Goal: Obtain resource: Download file/media

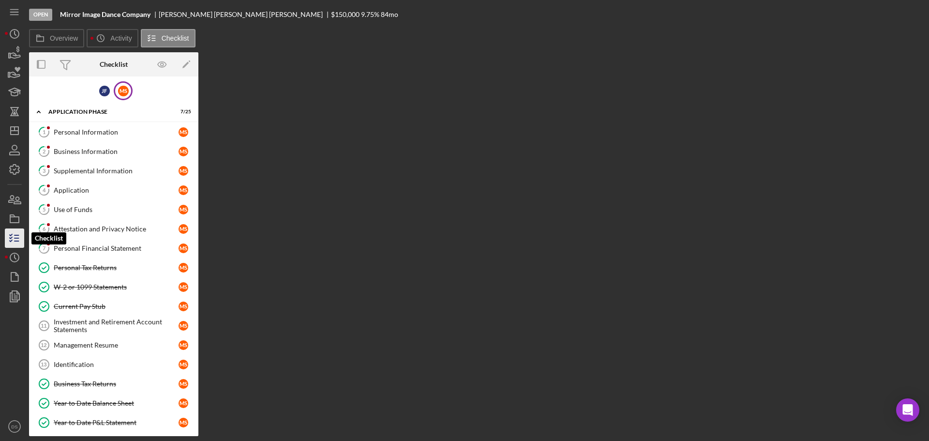
click at [15, 237] on icon "button" at bounding box center [14, 238] width 24 height 24
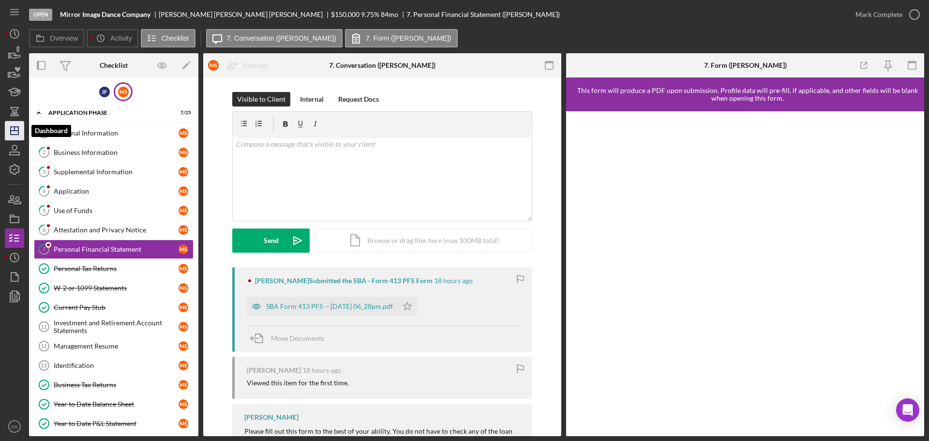
click at [15, 121] on icon "Icon/Dashboard" at bounding box center [14, 131] width 24 height 24
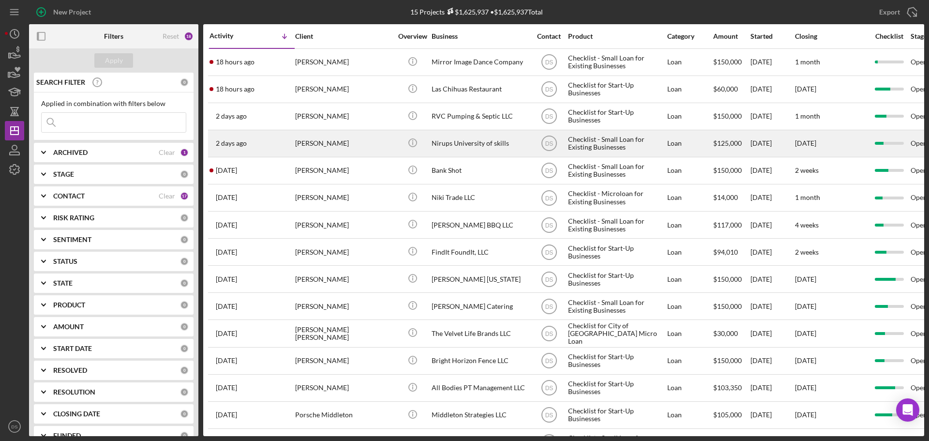
click at [379, 135] on div "[PERSON_NAME]" at bounding box center [343, 144] width 97 height 26
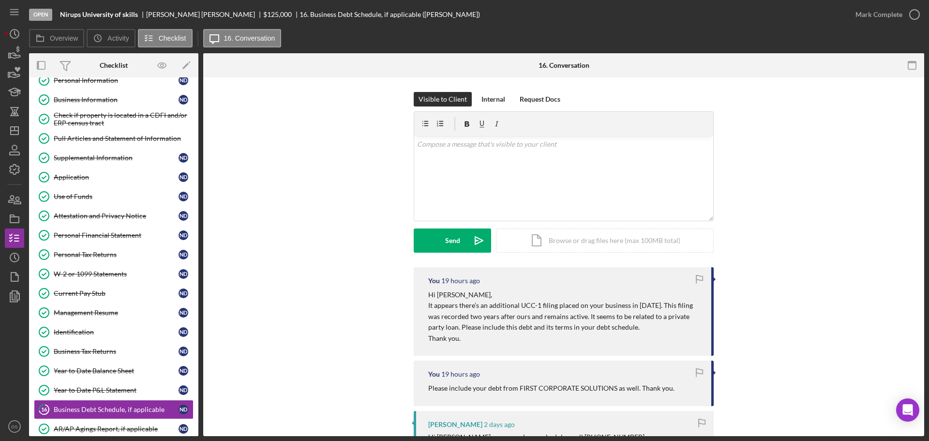
scroll to position [48, 0]
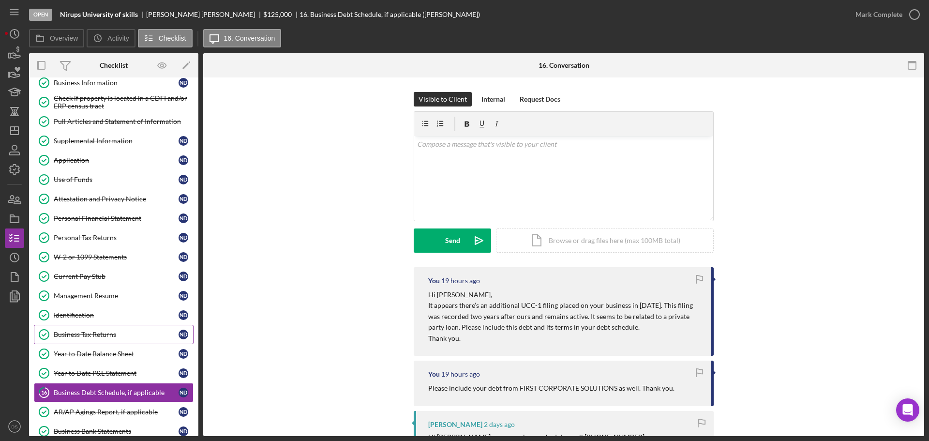
click at [91, 339] on link "Business Tax Returns Business Tax Returns N D" at bounding box center [114, 334] width 160 height 19
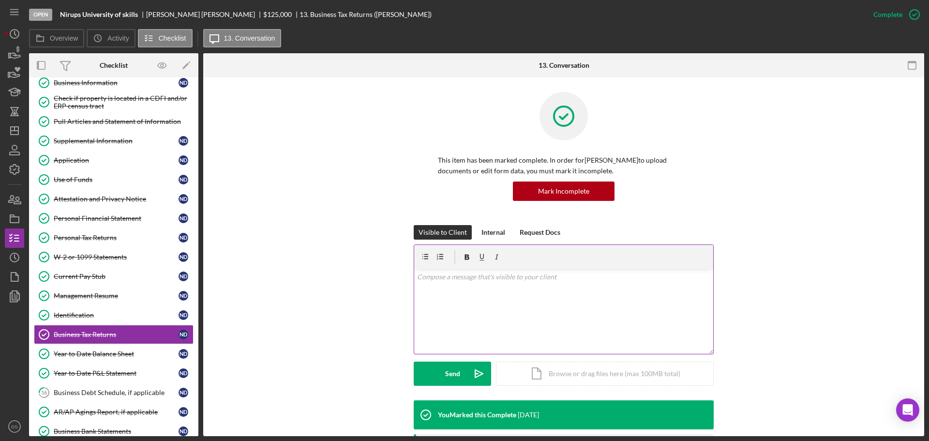
scroll to position [220, 0]
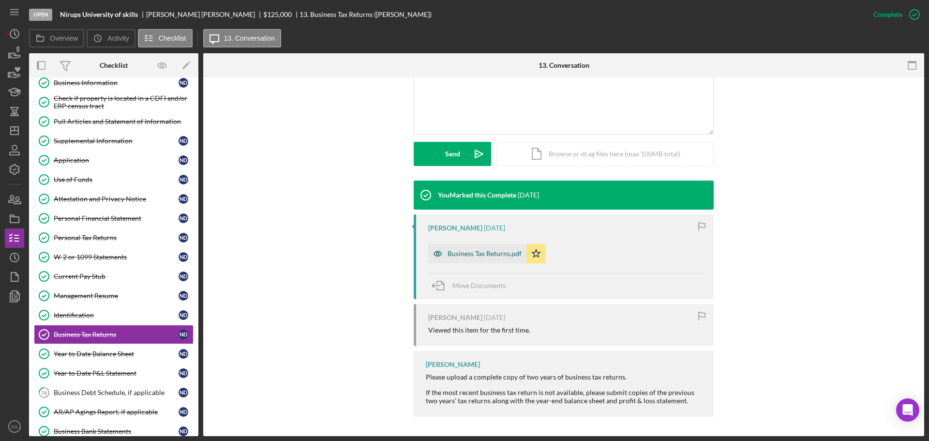
click at [464, 257] on div "Business Tax Returns.pdf" at bounding box center [485, 254] width 74 height 8
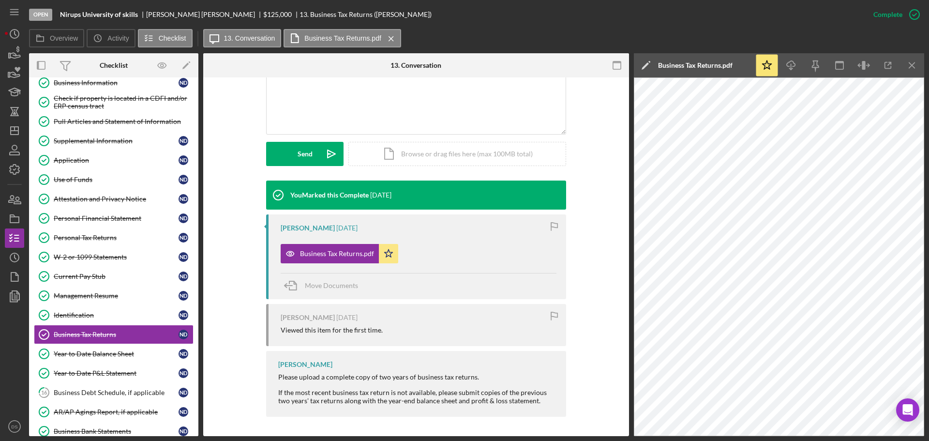
scroll to position [171, 0]
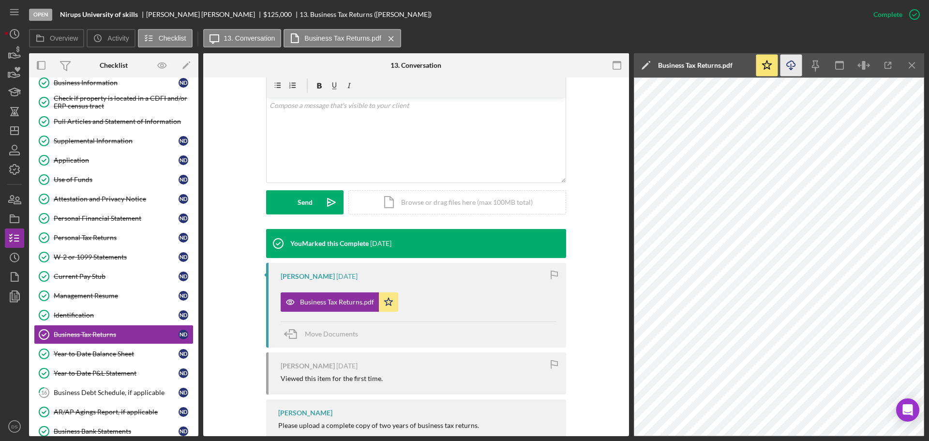
click at [796, 70] on icon "Icon/Download" at bounding box center [792, 66] width 22 height 22
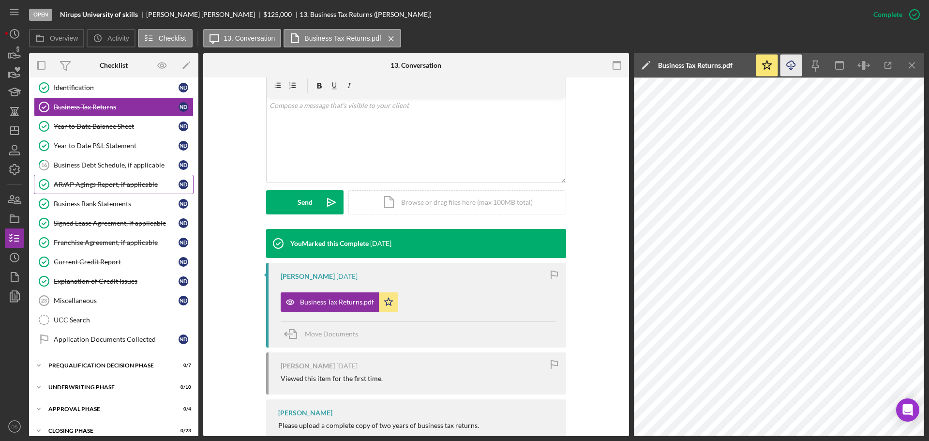
scroll to position [259, 0]
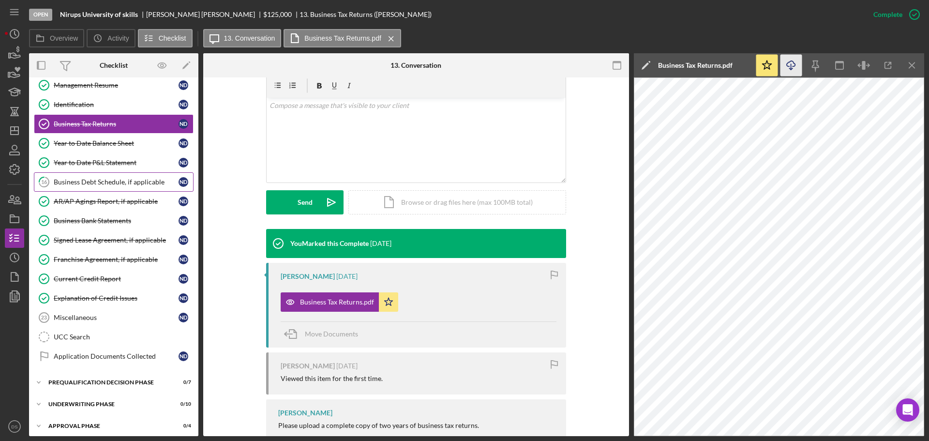
click at [115, 175] on link "16 Business Debt Schedule, if applicable N D" at bounding box center [114, 181] width 160 height 19
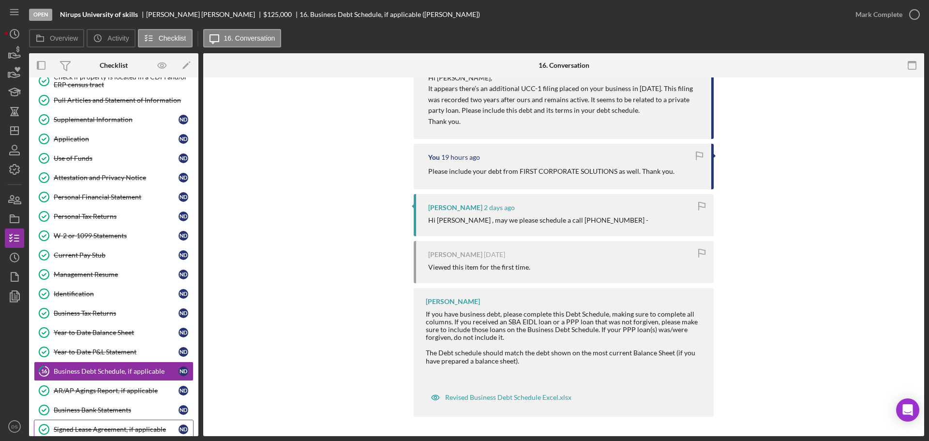
scroll to position [17, 0]
